Goal: Task Accomplishment & Management: Use online tool/utility

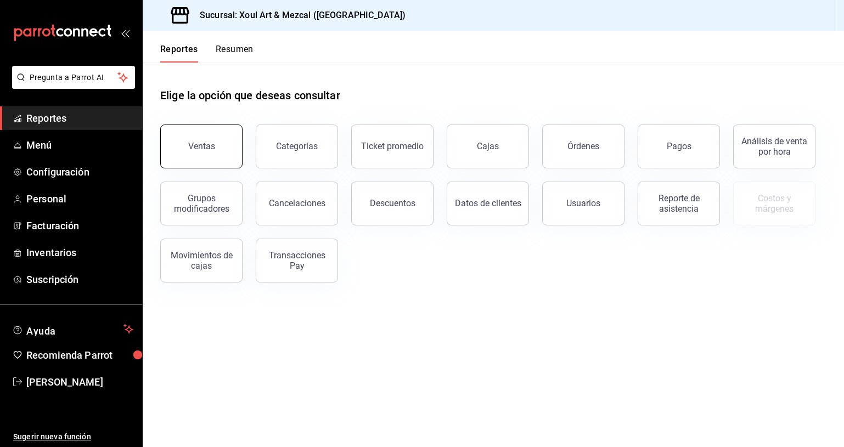
click at [209, 140] on button "Ventas" at bounding box center [201, 147] width 82 height 44
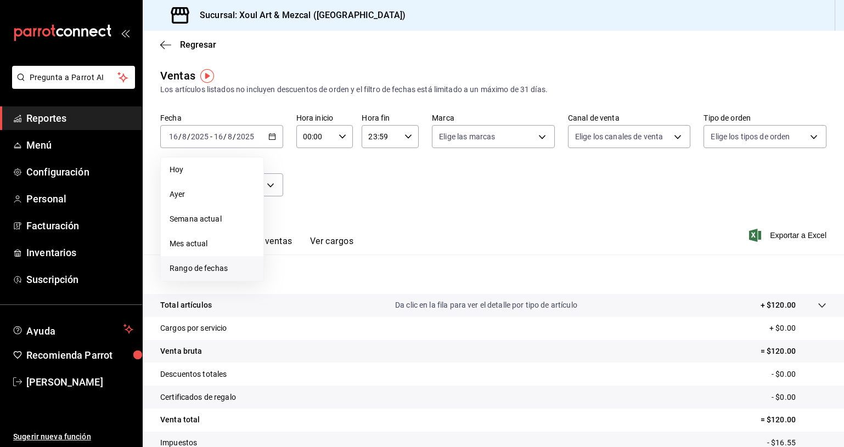
click at [208, 265] on span "Rango de fechas" at bounding box center [212, 269] width 85 height 12
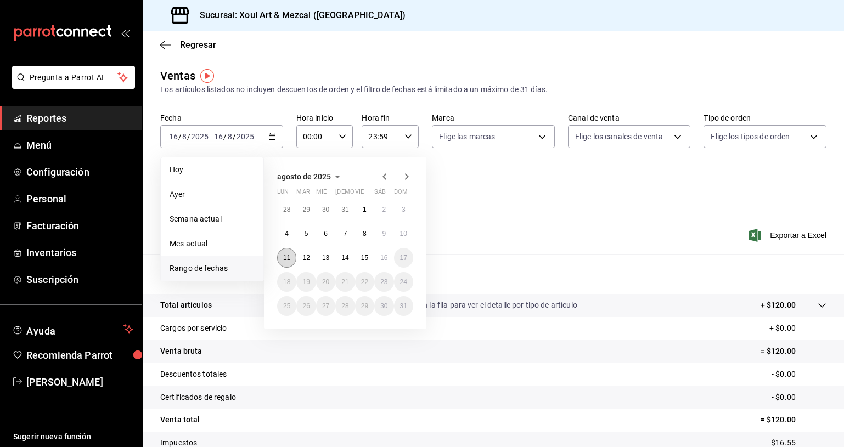
click at [285, 262] on button "11" at bounding box center [286, 258] width 19 height 20
click at [384, 260] on abbr "16" at bounding box center [383, 258] width 7 height 8
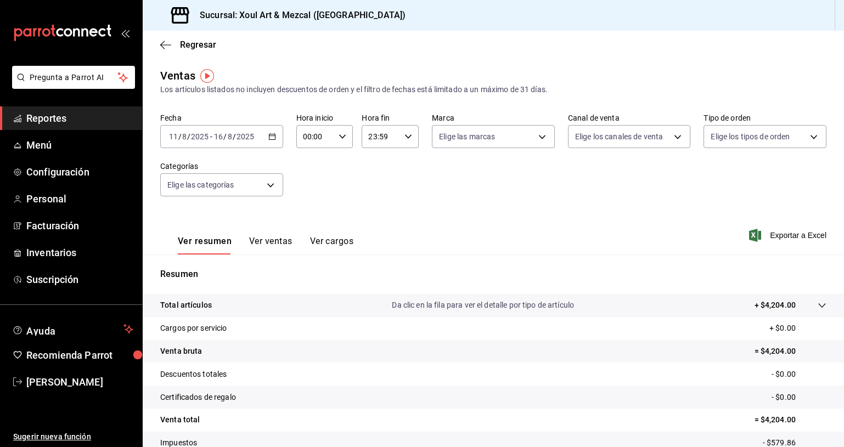
click at [272, 138] on icon "button" at bounding box center [272, 137] width 8 height 8
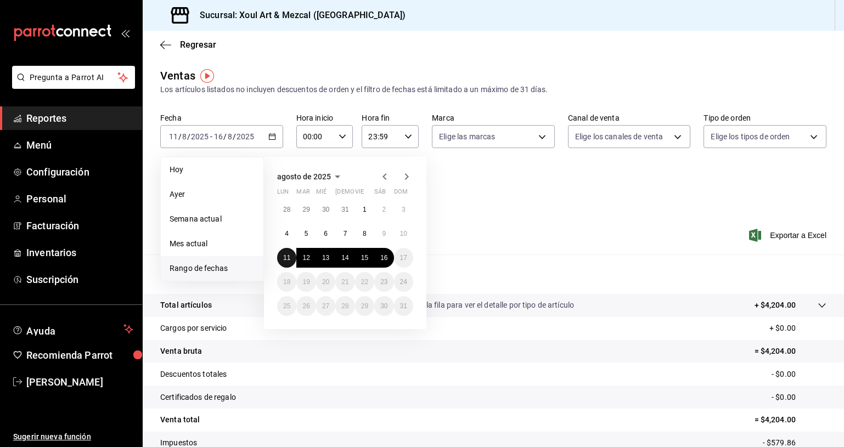
click at [281, 255] on button "11" at bounding box center [286, 258] width 19 height 20
click at [366, 259] on abbr "15" at bounding box center [364, 258] width 7 height 8
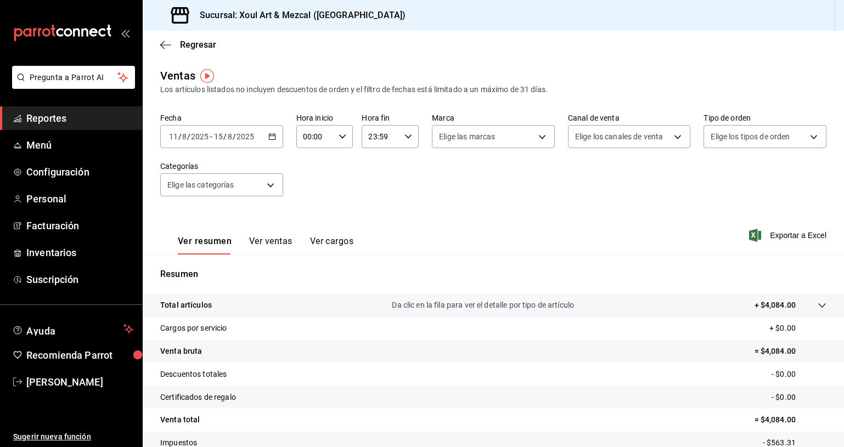
click at [278, 247] on button "Ver ventas" at bounding box center [270, 245] width 43 height 19
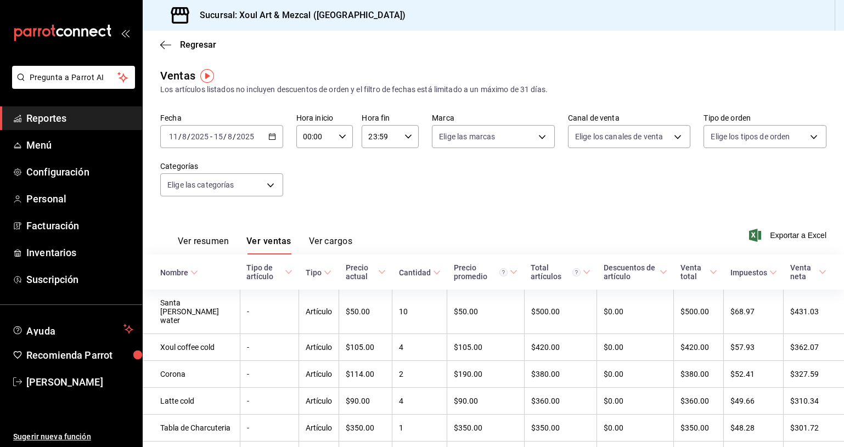
click at [768, 236] on span "Exportar a Excel" at bounding box center [788, 235] width 75 height 13
click at [279, 135] on div "[DATE] [DATE] - [DATE] [DATE]" at bounding box center [221, 136] width 123 height 23
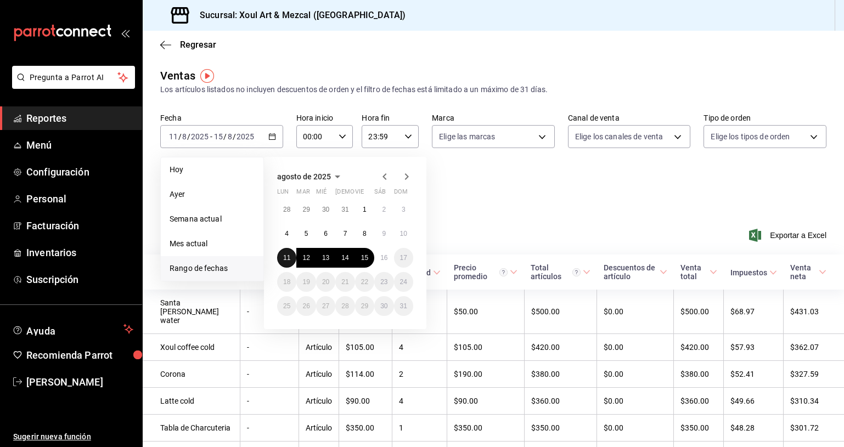
click at [286, 259] on abbr "11" at bounding box center [286, 258] width 7 height 8
click at [291, 257] on button "11" at bounding box center [286, 258] width 19 height 20
click at [299, 257] on th "Tipo" at bounding box center [319, 272] width 40 height 35
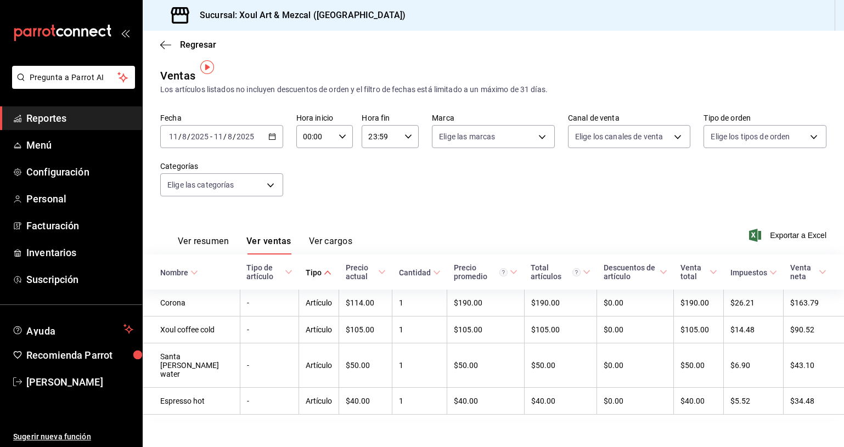
scroll to position [9, 0]
